Goal: Task Accomplishment & Management: Manage account settings

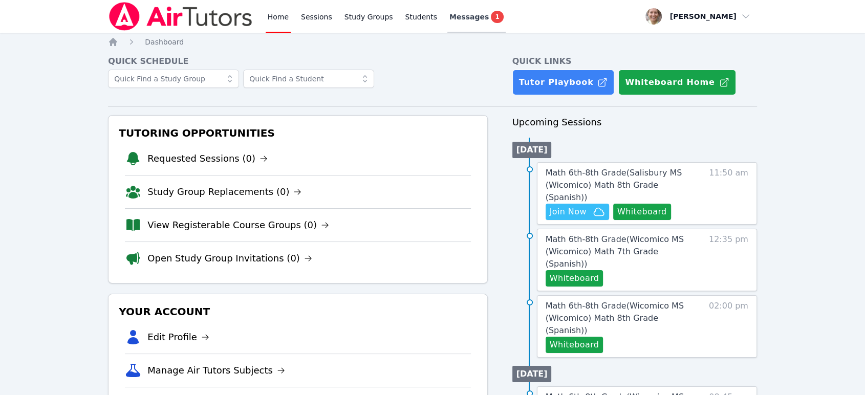
click at [468, 17] on span "Messages" at bounding box center [469, 17] width 39 height 10
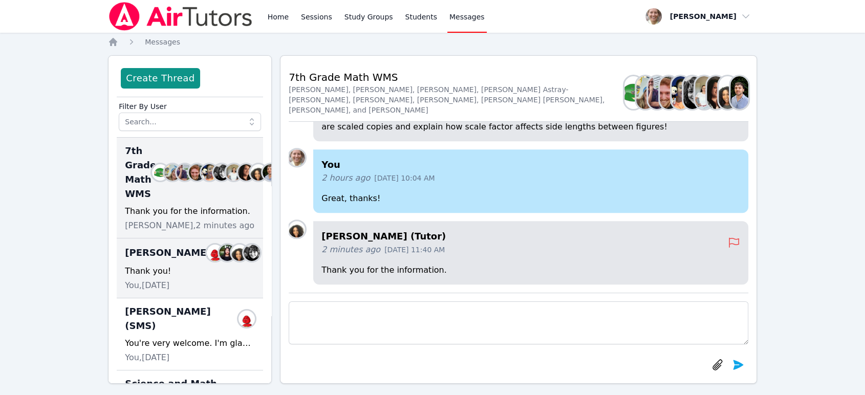
click at [185, 265] on div "Thank you!" at bounding box center [190, 271] width 130 height 12
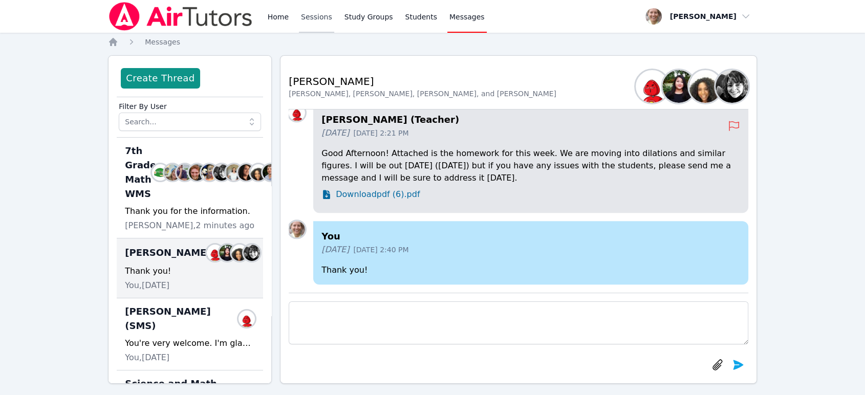
click at [318, 23] on link "Sessions" at bounding box center [316, 16] width 35 height 33
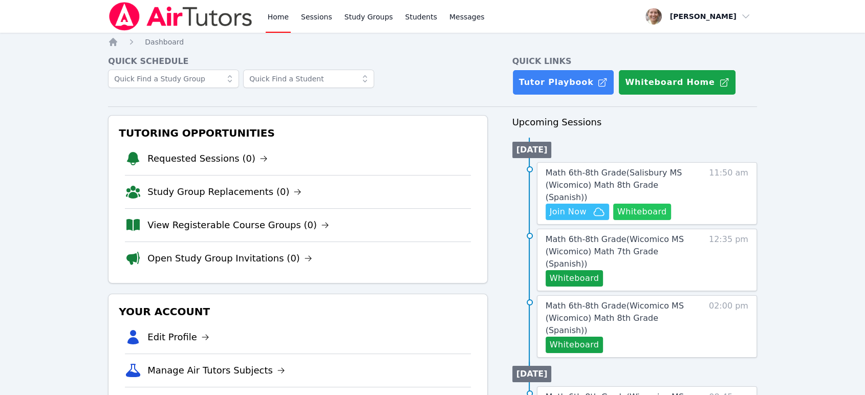
click at [635, 204] on button "Whiteboard" at bounding box center [642, 212] width 58 height 16
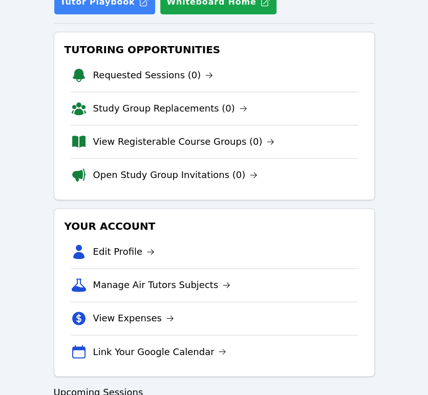
scroll to position [284, 0]
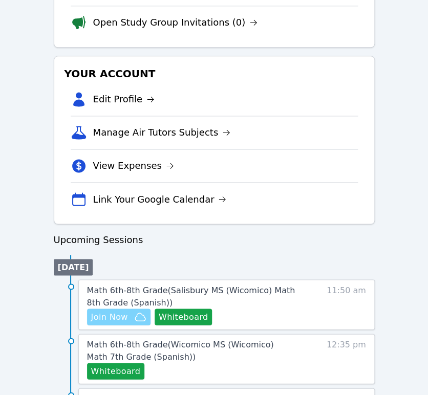
click at [105, 313] on span "Join Now" at bounding box center [109, 317] width 37 height 12
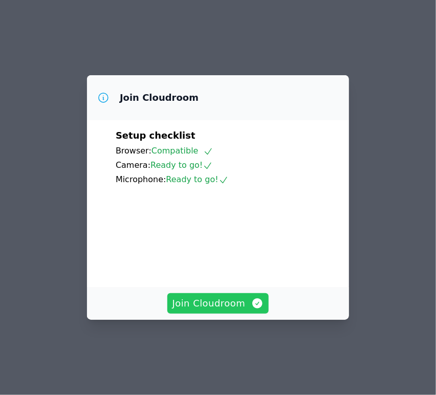
click at [229, 311] on span "Join Cloudroom" at bounding box center [219, 303] width 92 height 14
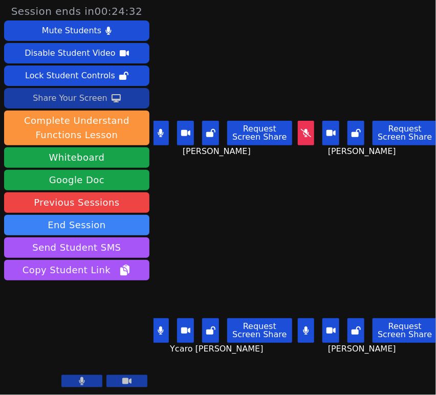
click at [103, 97] on button "Share Your Screen" at bounding box center [76, 98] width 145 height 20
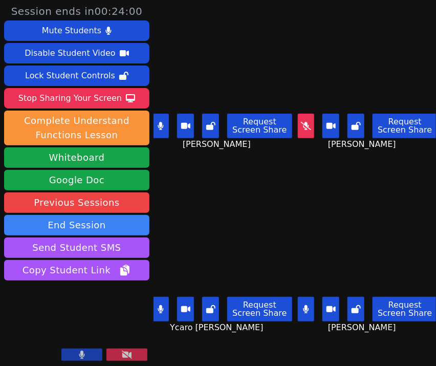
click at [298, 116] on button at bounding box center [306, 126] width 17 height 25
click at [298, 114] on button at bounding box center [306, 126] width 17 height 25
click at [352, 124] on icon at bounding box center [356, 126] width 9 height 8
click at [213, 305] on button at bounding box center [210, 309] width 17 height 25
click at [213, 130] on button at bounding box center [210, 126] width 17 height 25
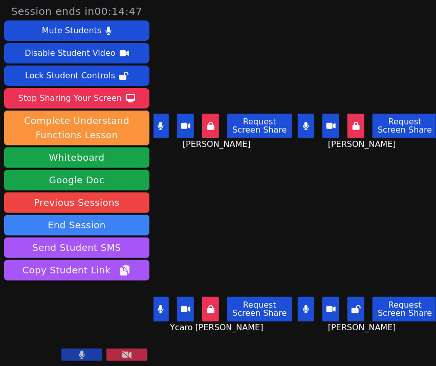
click at [352, 305] on icon at bounding box center [356, 309] width 9 height 8
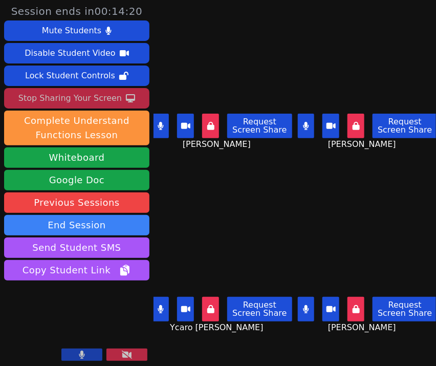
click at [90, 101] on div "Stop Sharing Your Screen" at bounding box center [69, 98] width 103 height 16
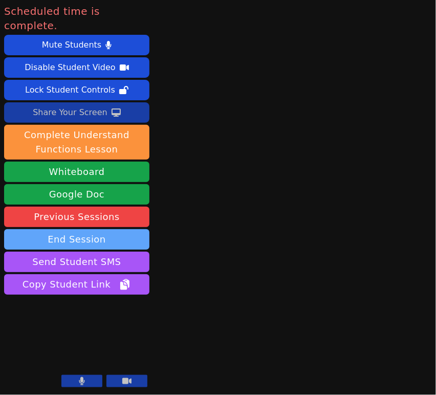
click at [92, 229] on button "End Session" at bounding box center [76, 239] width 145 height 20
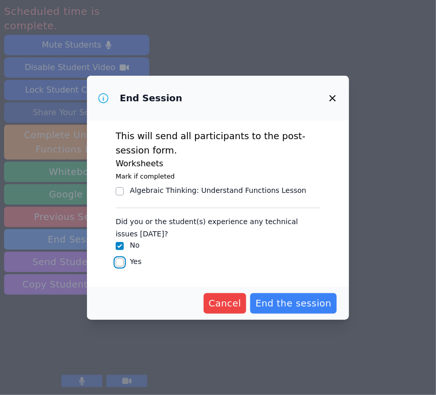
click at [121, 264] on input "Yes" at bounding box center [120, 263] width 8 height 8
checkbox input "true"
checkbox input "false"
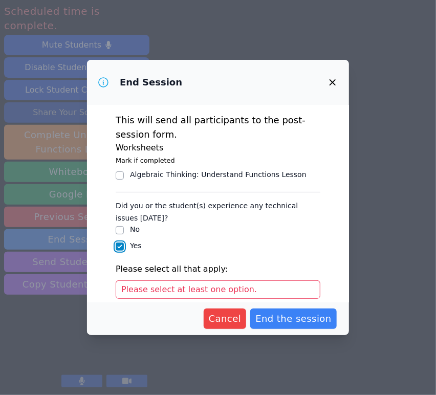
scroll to position [107, 0]
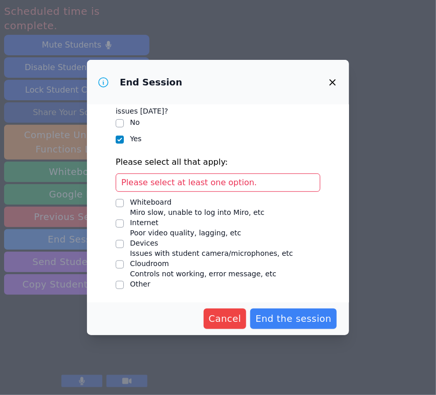
click at [168, 249] on span "Issues with student camera/microphones, etc" at bounding box center [211, 253] width 163 height 8
click at [124, 248] on input "Devices Issues with student camera/microphones, etc" at bounding box center [120, 244] width 8 height 8
checkbox input "true"
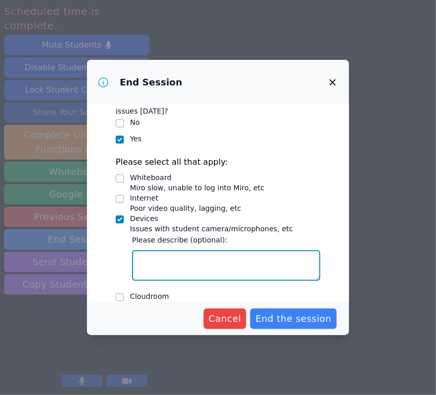
click at [229, 263] on textarea "Devices Issues with student camera/microphones, etc" at bounding box center [226, 265] width 188 height 31
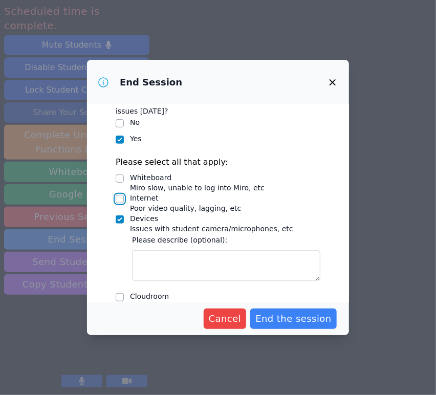
click at [120, 200] on input "Internet Poor video quality, lagging, etc" at bounding box center [120, 199] width 8 height 8
checkbox input "true"
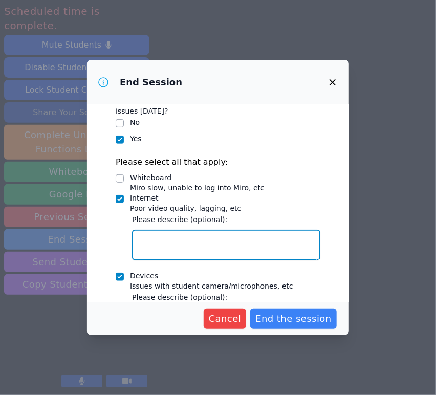
click at [162, 253] on textarea "Internet Poor video quality, lagging, etc" at bounding box center [226, 245] width 188 height 31
drag, startPoint x: 196, startPoint y: 240, endPoint x: 116, endPoint y: 237, distance: 80.4
click at [116, 237] on div "Did you or the student(s) experience any technical issues today? No Yes Please …" at bounding box center [218, 236] width 205 height 292
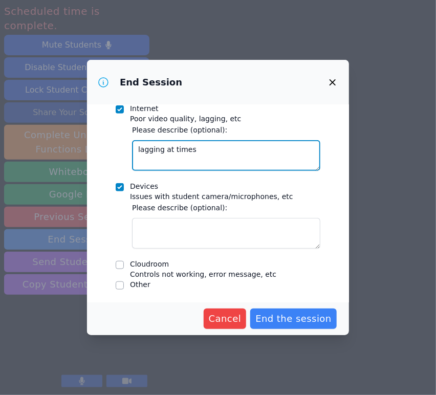
scroll to position [197, 0]
type textarea "lagging at times"
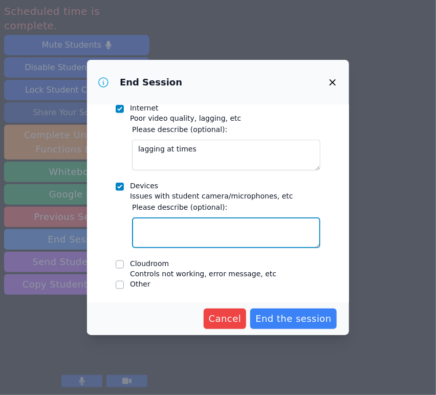
click at [190, 232] on textarea "Devices Issues with student camera/microphones, etc" at bounding box center [226, 233] width 188 height 31
type textarea "audio at times due to lagging internet"
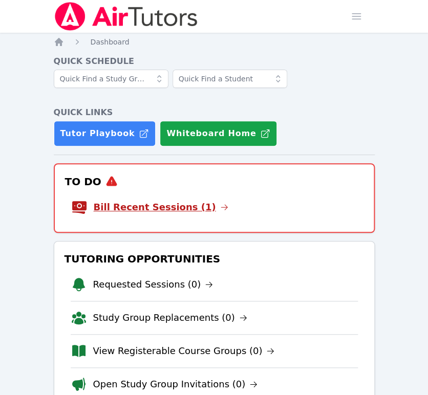
click at [183, 209] on link "Bill Recent Sessions (1)" at bounding box center [161, 207] width 135 height 14
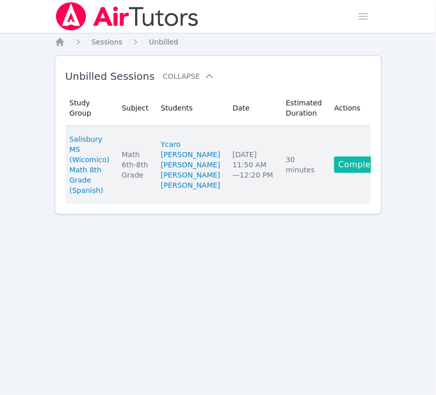
click at [354, 173] on link "Complete" at bounding box center [358, 165] width 49 height 16
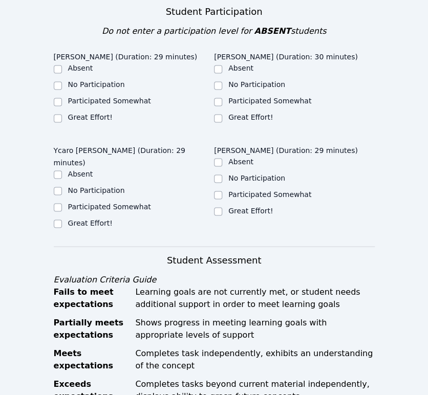
scroll to position [363, 0]
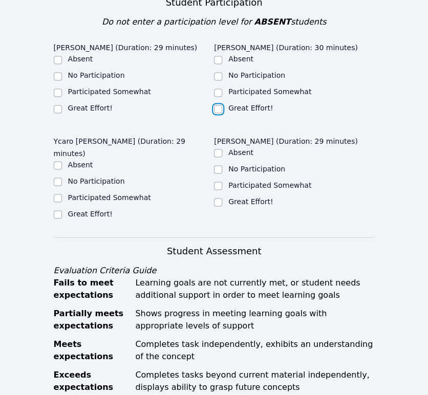
click at [221, 105] on input "Great Effort!" at bounding box center [218, 109] width 8 height 8
checkbox input "true"
click at [118, 88] on label "Participated Somewhat" at bounding box center [109, 92] width 83 height 8
click at [62, 89] on input "Participated Somewhat" at bounding box center [58, 93] width 8 height 8
checkbox input "true"
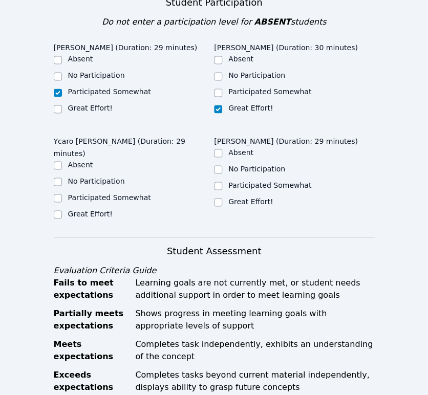
click at [102, 193] on label "Participated Somewhat" at bounding box center [109, 197] width 83 height 8
click at [62, 194] on input "Participated Somewhat" at bounding box center [58, 198] width 8 height 8
checkbox input "true"
click at [262, 197] on label "Great Effort!" at bounding box center [250, 201] width 45 height 8
click at [222, 198] on input "Great Effort!" at bounding box center [218, 202] width 8 height 8
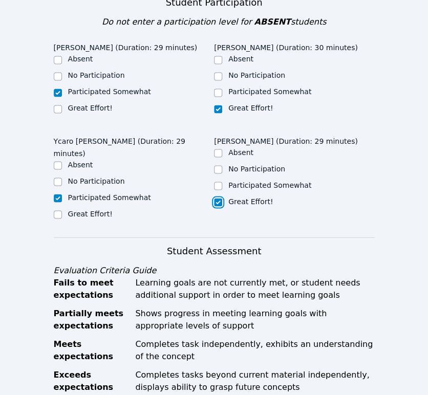
checkbox input "true"
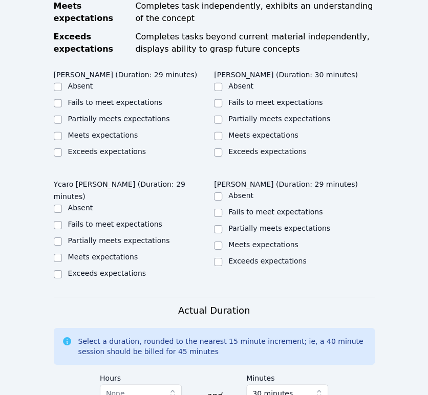
scroll to position [704, 0]
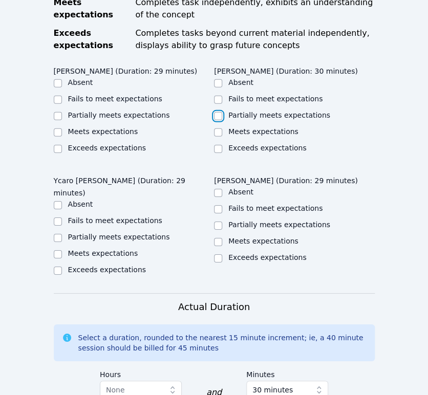
click at [221, 112] on input "Partially meets expectations" at bounding box center [218, 116] width 8 height 8
checkbox input "true"
click at [152, 111] on label "Partially meets expectations" at bounding box center [119, 115] width 102 height 8
click at [62, 112] on input "Partially meets expectations" at bounding box center [58, 116] width 8 height 8
checkbox input "true"
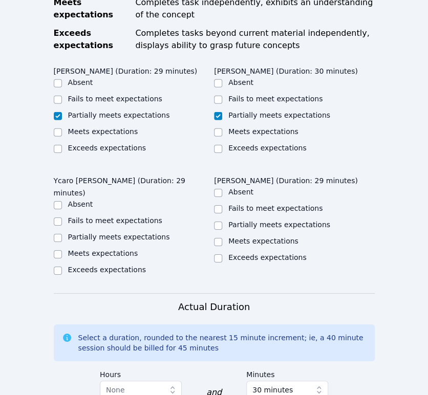
click at [149, 233] on label "Partially meets expectations" at bounding box center [119, 237] width 102 height 8
click at [62, 234] on input "Partially meets expectations" at bounding box center [58, 238] width 8 height 8
checkbox input "true"
click at [230, 221] on label "Partially meets expectations" at bounding box center [279, 225] width 102 height 8
click at [222, 222] on input "Partially meets expectations" at bounding box center [218, 226] width 8 height 8
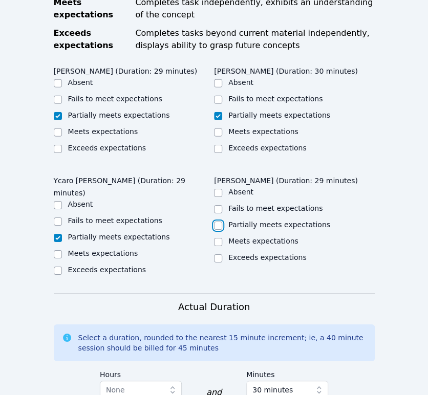
checkbox input "true"
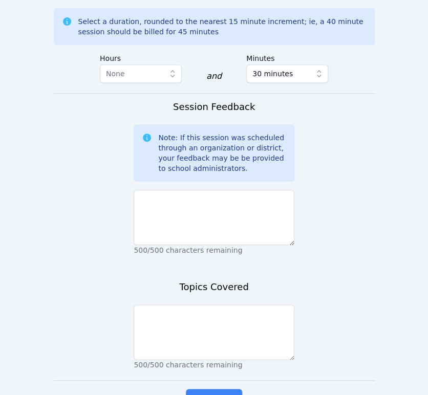
scroll to position [1023, 0]
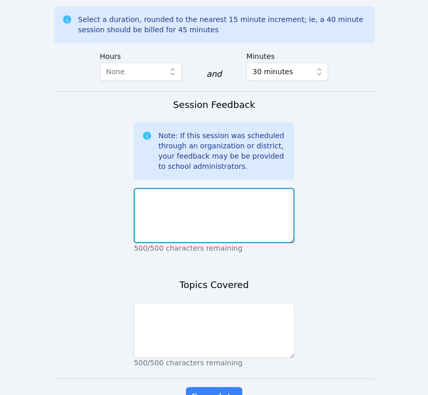
click at [290, 197] on textarea at bounding box center [214, 215] width 161 height 55
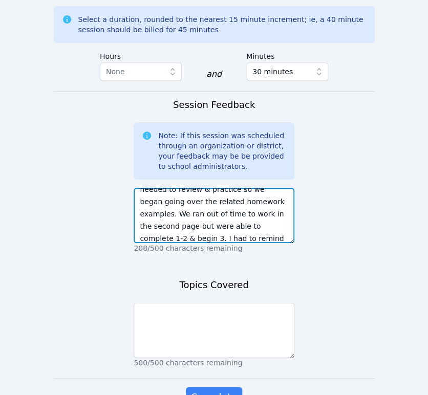
scroll to position [45, 0]
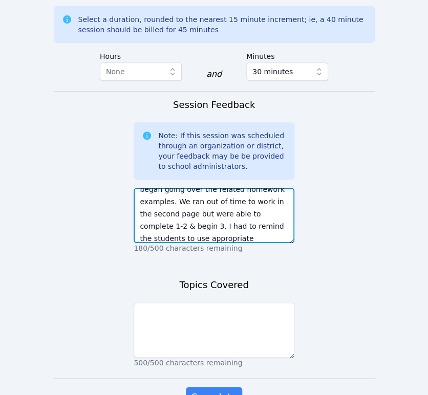
click at [207, 225] on textarea "I gauged their understanding of finding scale factor & realized that they all n…" at bounding box center [214, 215] width 161 height 55
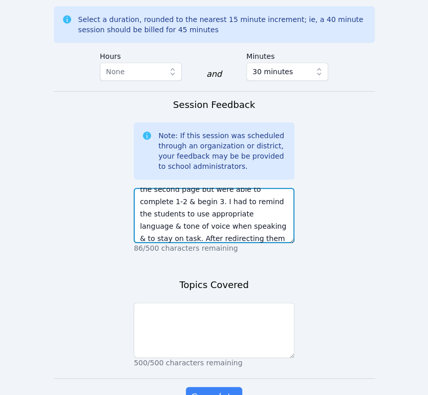
scroll to position [81, 0]
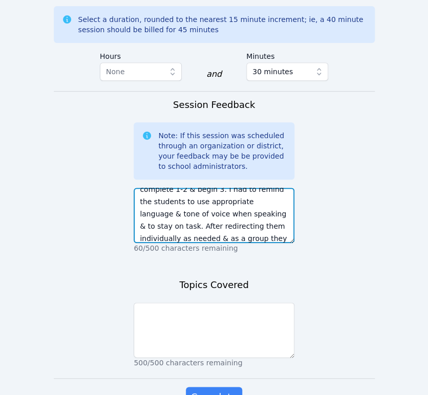
click at [201, 230] on textarea "I gauged their understanding of finding scale factor & realized that they all n…" at bounding box center [214, 215] width 161 height 55
click at [250, 224] on textarea "I gauged their understanding of finding scale factor & realized that they all n…" at bounding box center [214, 215] width 161 height 55
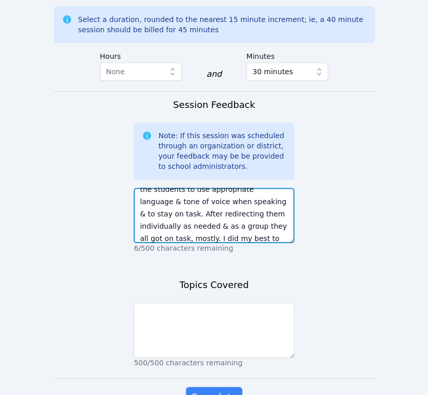
click at [197, 230] on textarea "I gauged their understanding of finding scale factor & realized that they all n…" at bounding box center [214, 215] width 161 height 55
click at [232, 214] on textarea "I gauged their understanding of finding scale factor & realized that they all n…" at bounding box center [214, 215] width 161 height 55
click at [155, 227] on textarea "I gauged their understanding of finding scale factor & realized that they all n…" at bounding box center [214, 215] width 161 height 55
click at [220, 229] on textarea "I gauged their understanding of finding scale factor & realized that they all n…" at bounding box center [214, 215] width 161 height 55
type textarea "I gauged their understanding of finding scale factor & realized that they all n…"
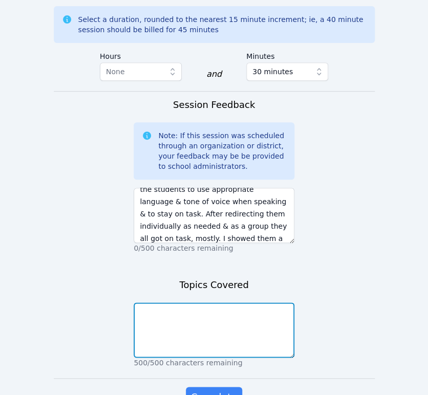
click at [232, 320] on textarea at bounding box center [214, 330] width 161 height 55
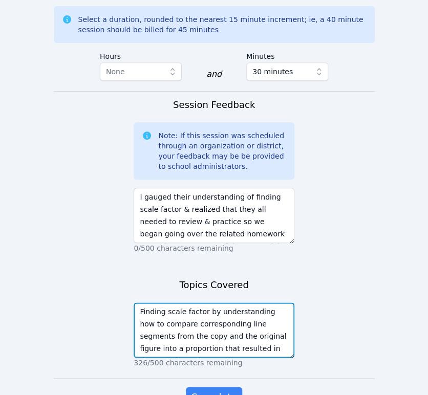
scroll to position [8, 0]
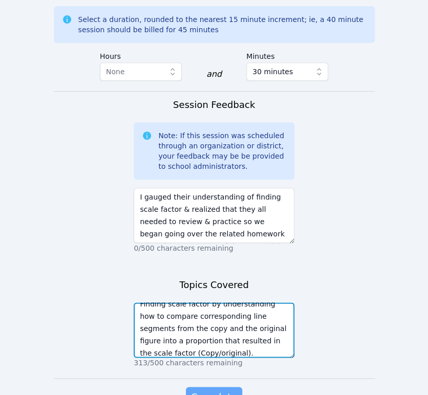
type textarea "Finding scale factor by understanding how to compare corresponding line segment…"
click at [230, 390] on span "Complete" at bounding box center [214, 397] width 46 height 14
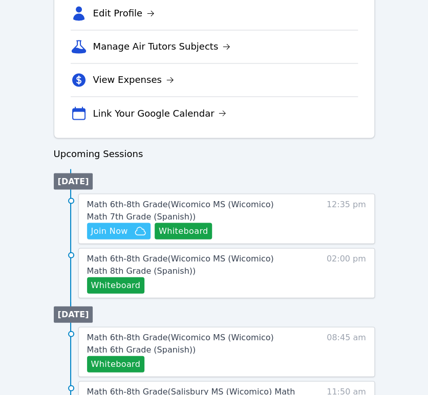
scroll to position [398, 0]
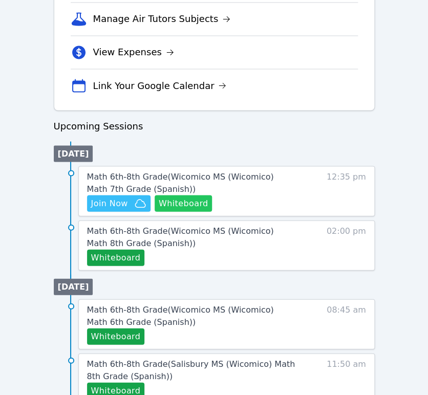
click at [184, 201] on button "Whiteboard" at bounding box center [184, 203] width 58 height 16
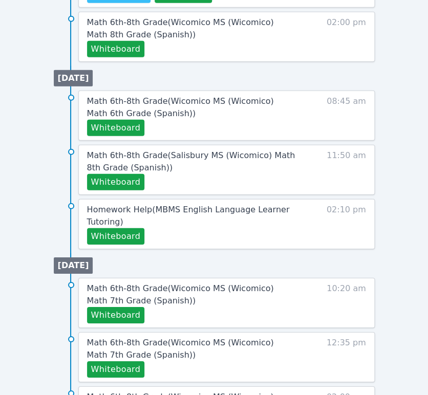
scroll to position [626, 0]
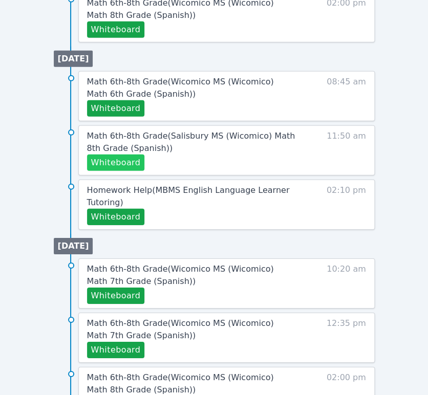
click at [116, 162] on button "Whiteboard" at bounding box center [116, 163] width 58 height 16
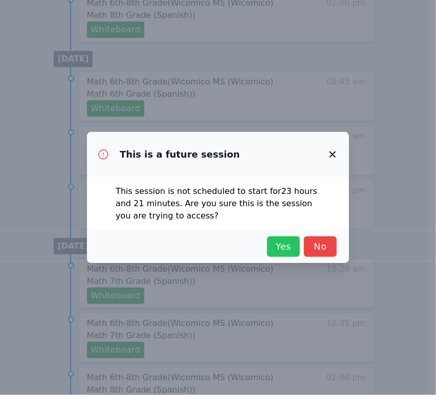
click at [288, 241] on span "Yes" at bounding box center [283, 247] width 23 height 14
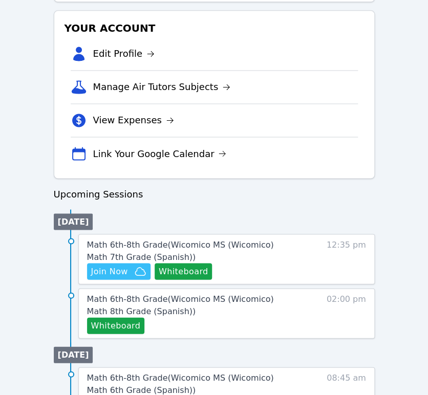
scroll to position [398, 0]
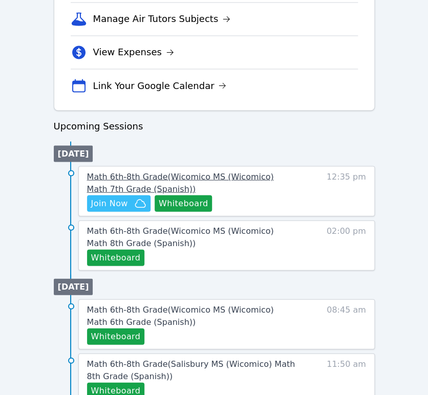
click at [188, 174] on span "Math 6th-8th Grade ( Wicomico MS (Wicomico) Math 7th Grade (Spanish) )" at bounding box center [180, 183] width 187 height 22
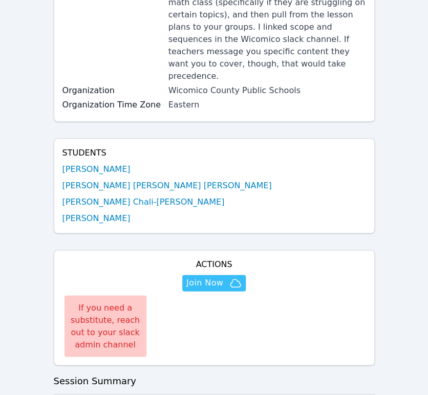
scroll to position [227, 0]
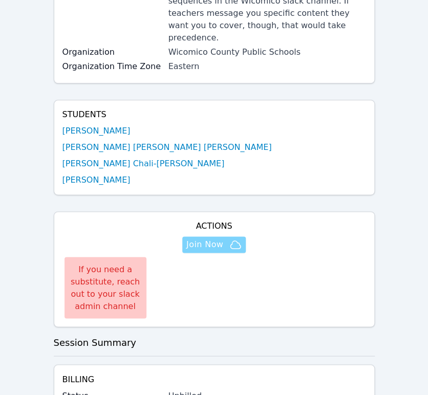
click at [188, 239] on span "Join Now" at bounding box center [204, 245] width 37 height 12
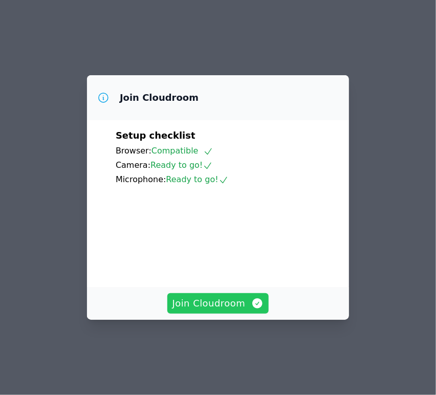
click at [192, 311] on span "Join Cloudroom" at bounding box center [219, 303] width 92 height 14
click at [213, 311] on span "Join Cloudroom" at bounding box center [219, 303] width 92 height 14
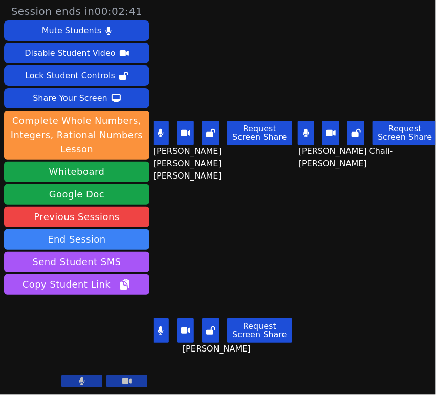
click at [163, 129] on icon at bounding box center [161, 133] width 6 height 8
click at [161, 327] on icon at bounding box center [161, 331] width 6 height 8
click at [304, 129] on icon at bounding box center [306, 133] width 6 height 8
click at [308, 122] on button at bounding box center [306, 133] width 17 height 25
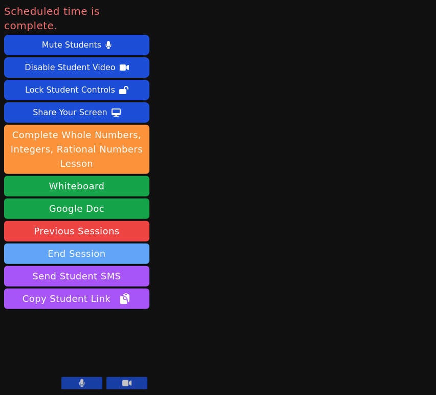
click at [122, 244] on button "End Session" at bounding box center [76, 254] width 145 height 20
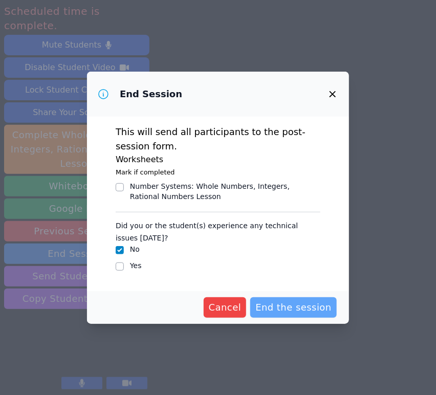
click at [309, 314] on span "End the session" at bounding box center [293, 308] width 76 height 14
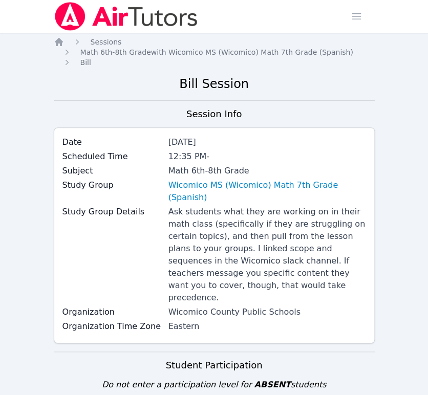
scroll to position [346, 0]
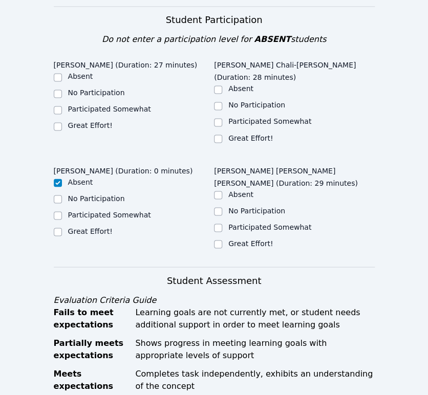
click at [55, 106] on div "Shirly Carrasco-Lopez (Duration: 27 minutes) Absent No Participation Participat…" at bounding box center [134, 105] width 161 height 99
click at [57, 122] on input "Great Effort!" at bounding box center [58, 126] width 8 height 8
checkbox input "true"
click at [219, 135] on input "Great Effort!" at bounding box center [218, 139] width 8 height 8
checkbox input "true"
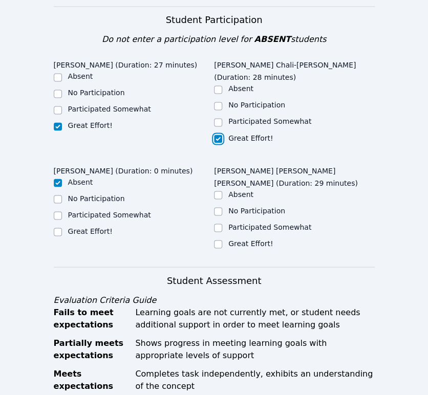
click at [252, 223] on label "Participated Somewhat" at bounding box center [269, 227] width 83 height 8
click at [222, 224] on input "Participated Somewhat" at bounding box center [218, 228] width 8 height 8
checkbox input "true"
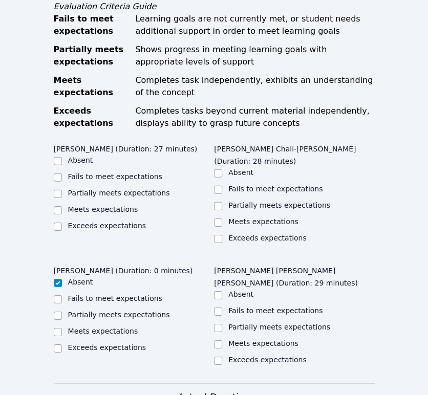
scroll to position [643, 0]
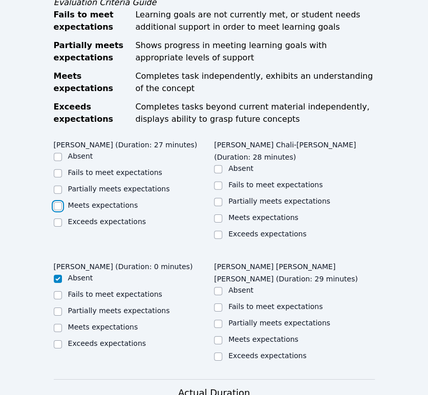
click at [57, 202] on input "Meets expectations" at bounding box center [58, 206] width 8 height 8
checkbox input "true"
click at [273, 213] on label "Meets expectations" at bounding box center [263, 217] width 70 height 8
click at [222, 215] on input "Meets expectations" at bounding box center [218, 219] width 8 height 8
checkbox input "true"
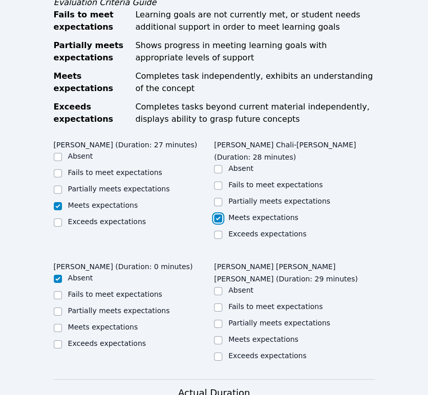
click at [270, 319] on label "Partially meets expectations" at bounding box center [279, 323] width 102 height 8
click at [222, 320] on input "Partially meets expectations" at bounding box center [218, 324] width 8 height 8
checkbox input "true"
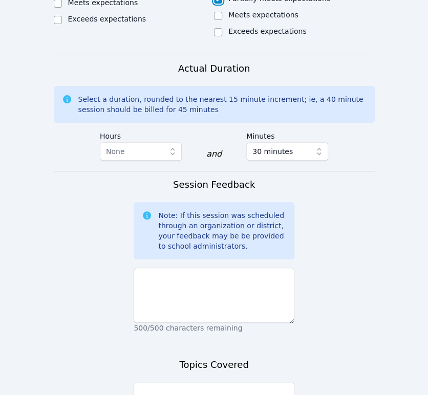
scroll to position [970, 0]
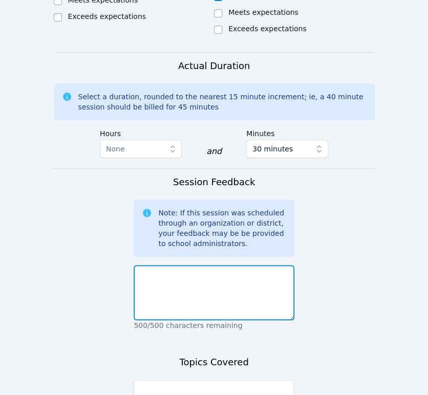
click at [247, 265] on textarea at bounding box center [214, 292] width 161 height 55
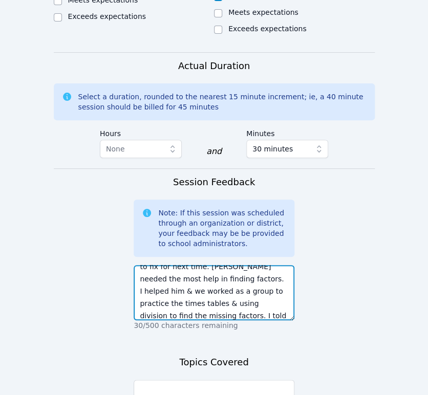
scroll to position [94, 0]
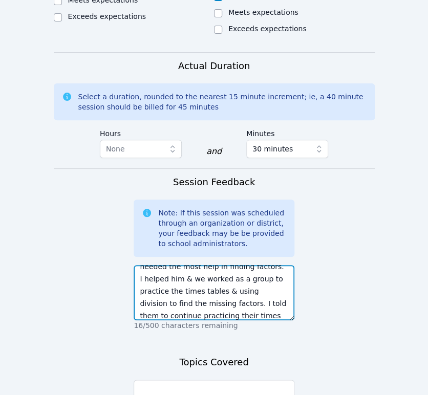
type textarea "Rafael was distracted but once I redirected him enough he got on task. Shirly &…"
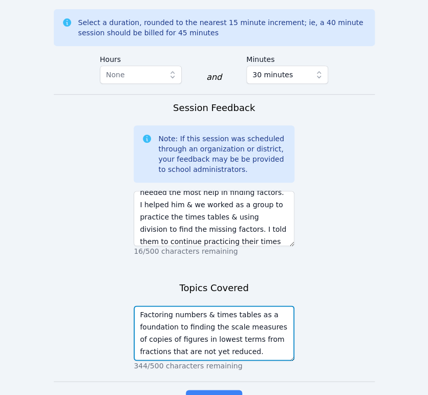
scroll to position [1049, 0]
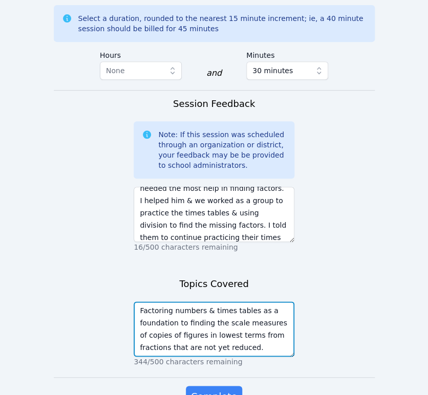
click at [176, 302] on textarea "Factoring numbers & times tables as a foundation to finding the scale measures …" at bounding box center [214, 329] width 161 height 55
type textarea "Factoring numbers & times tables as a foundational skill to finding the scale m…"
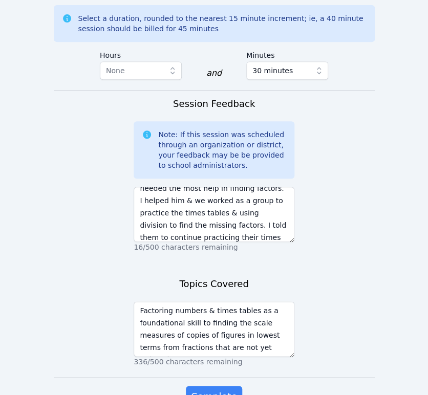
click at [225, 389] on span "Complete" at bounding box center [214, 396] width 46 height 14
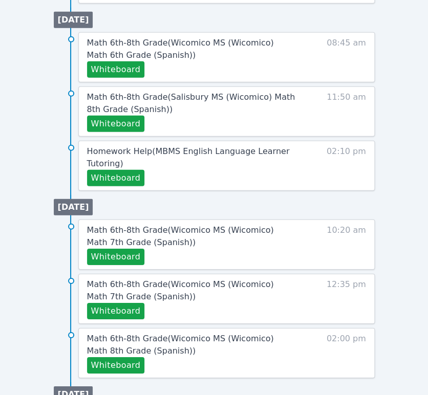
scroll to position [611, 0]
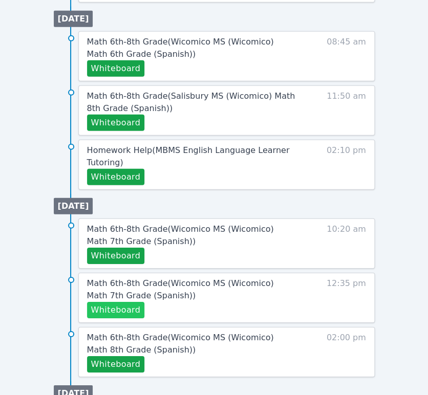
click at [132, 313] on button "Whiteboard" at bounding box center [116, 310] width 58 height 16
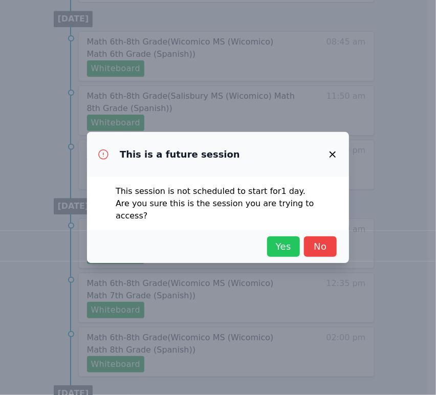
click at [284, 241] on span "Yes" at bounding box center [283, 247] width 23 height 14
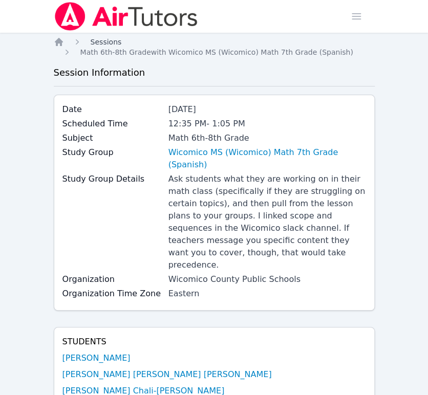
click at [110, 44] on span "Sessions" at bounding box center [106, 42] width 31 height 8
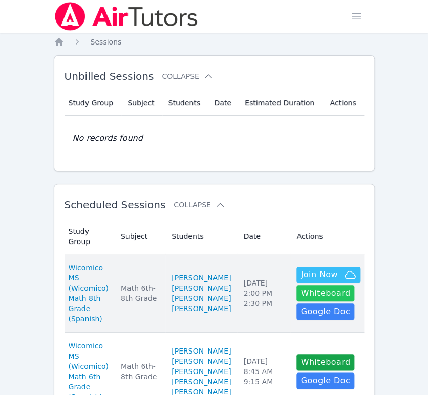
click at [324, 302] on button "Whiteboard" at bounding box center [325, 293] width 58 height 16
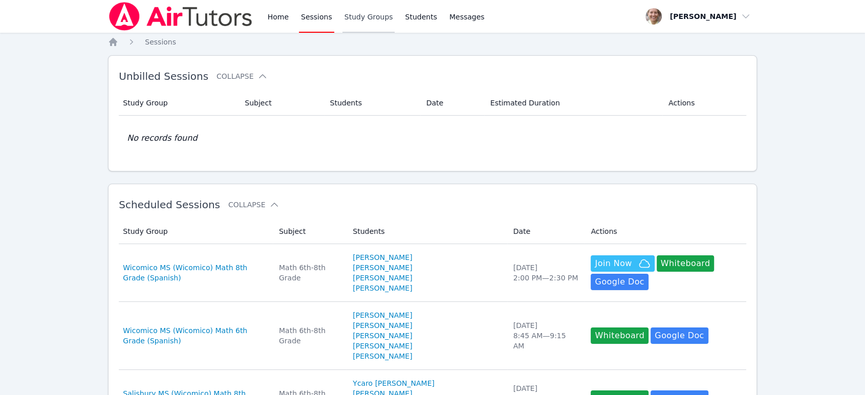
click at [344, 16] on link "Study Groups" at bounding box center [369, 16] width 53 height 33
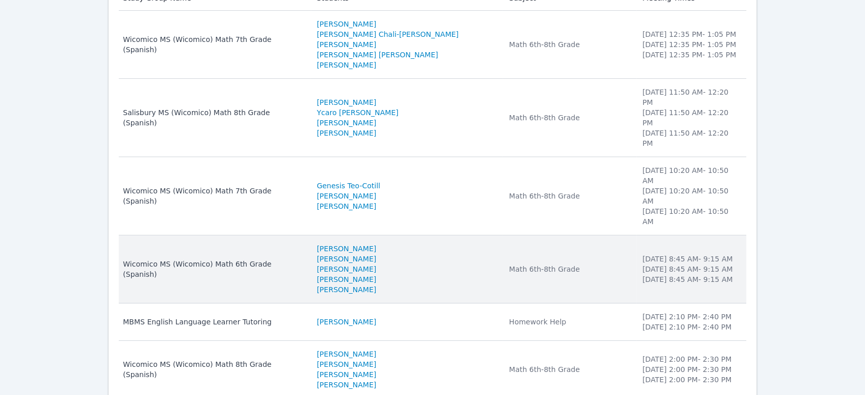
scroll to position [169, 0]
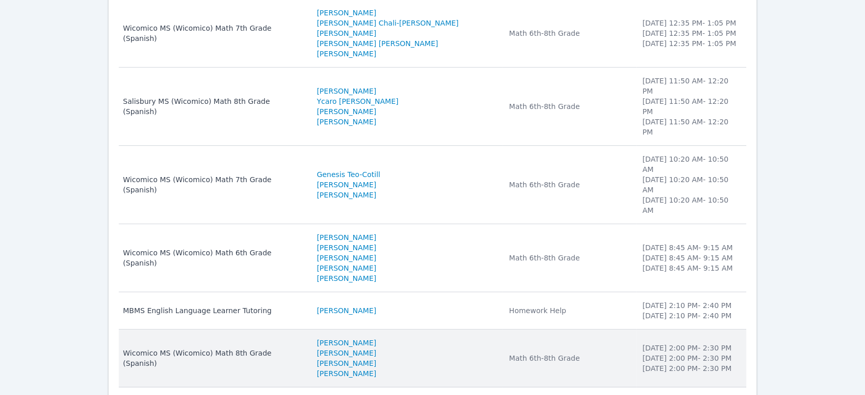
click at [427, 353] on div "Math 6th-8th Grade" at bounding box center [569, 358] width 121 height 10
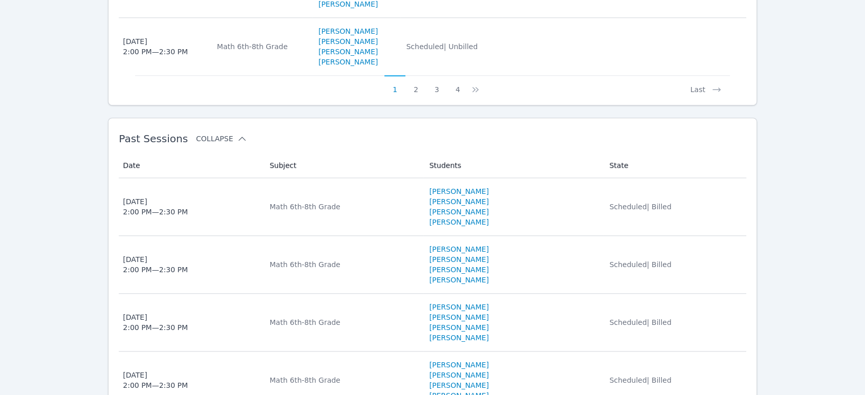
scroll to position [910, 0]
